Goal: Task Accomplishment & Management: Complete application form

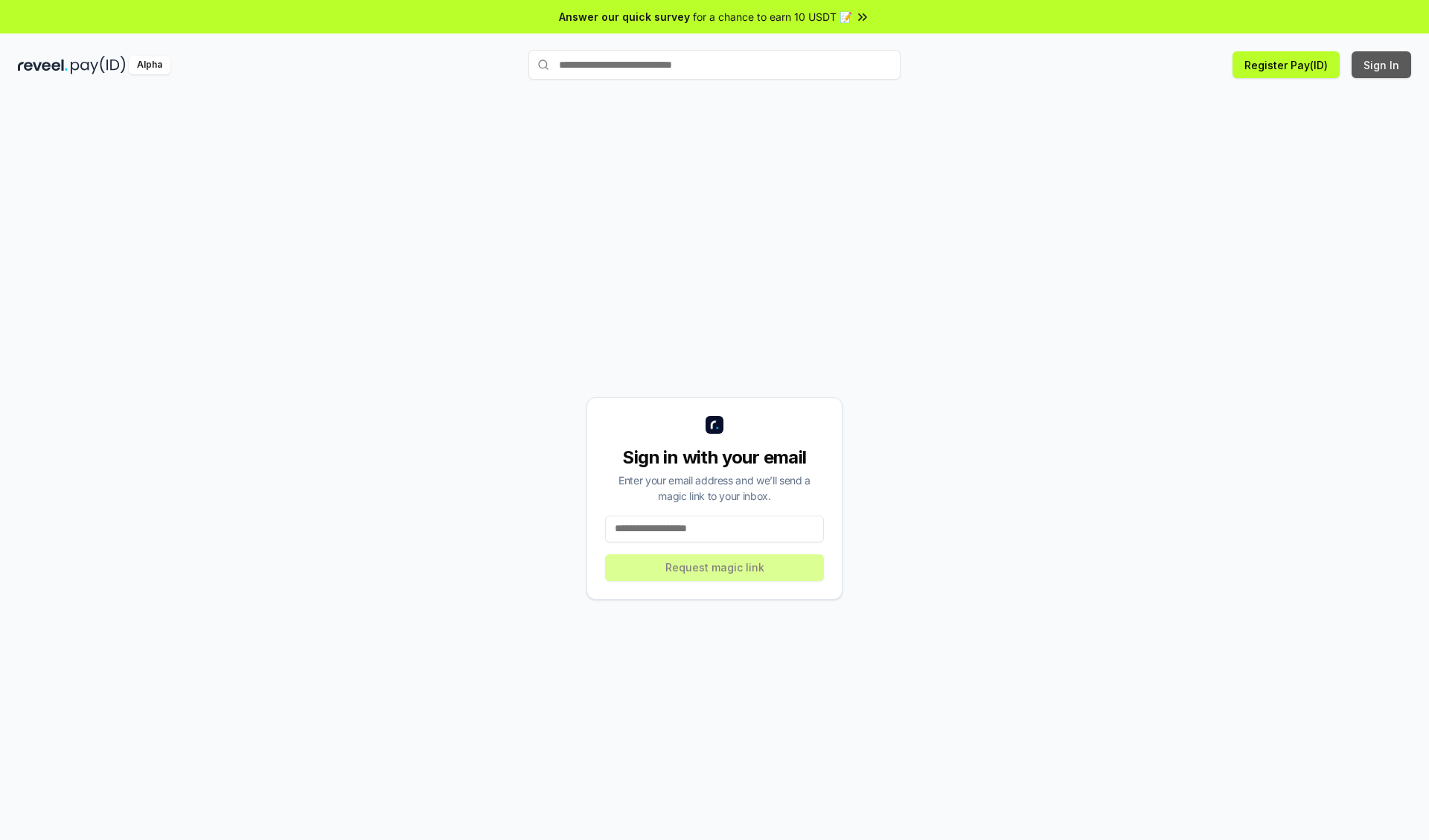
click at [1382, 65] on button "Sign In" at bounding box center [1381, 64] width 60 height 27
type input "**********"
click at [714, 567] on button "Request magic link" at bounding box center [714, 567] width 218 height 27
